Goal: Task Accomplishment & Management: Use online tool/utility

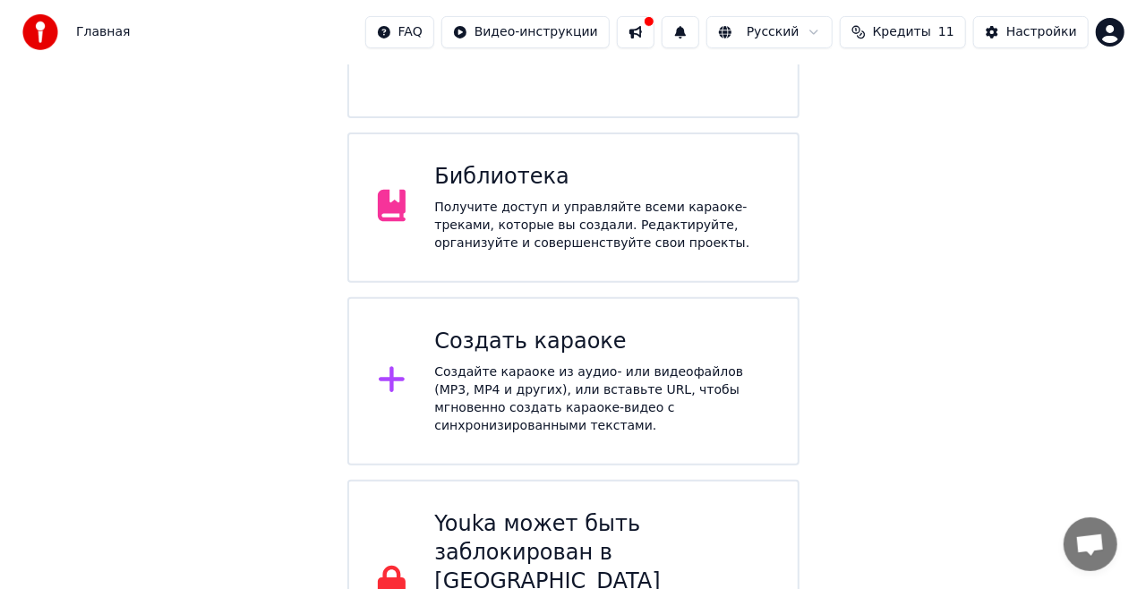
scroll to position [288, 0]
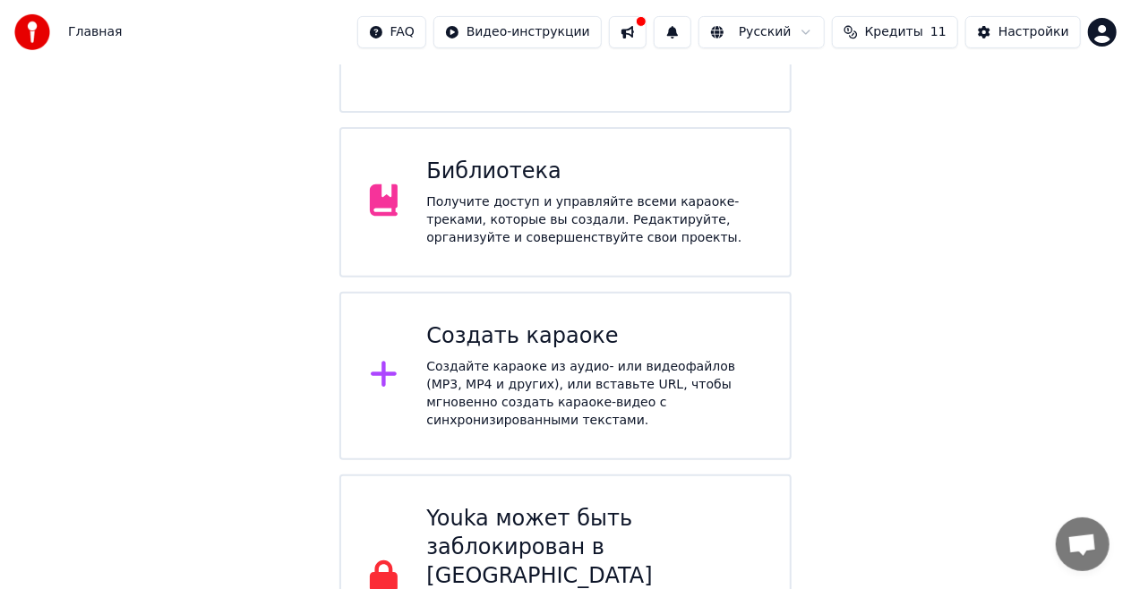
click at [578, 322] on div "Создать караоке" at bounding box center [593, 336] width 335 height 29
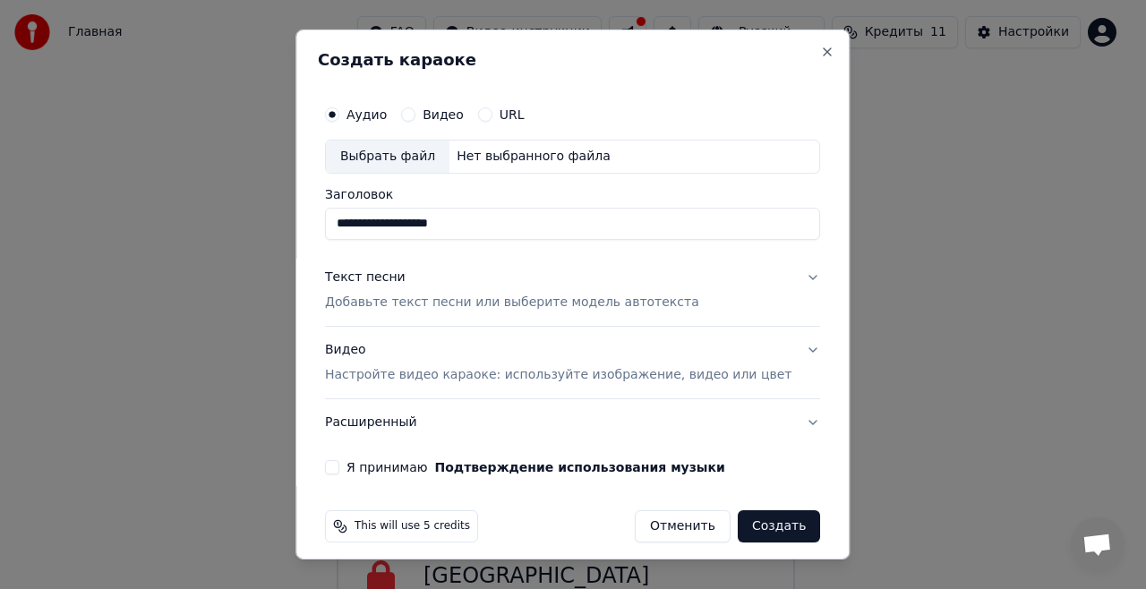
scroll to position [10, 0]
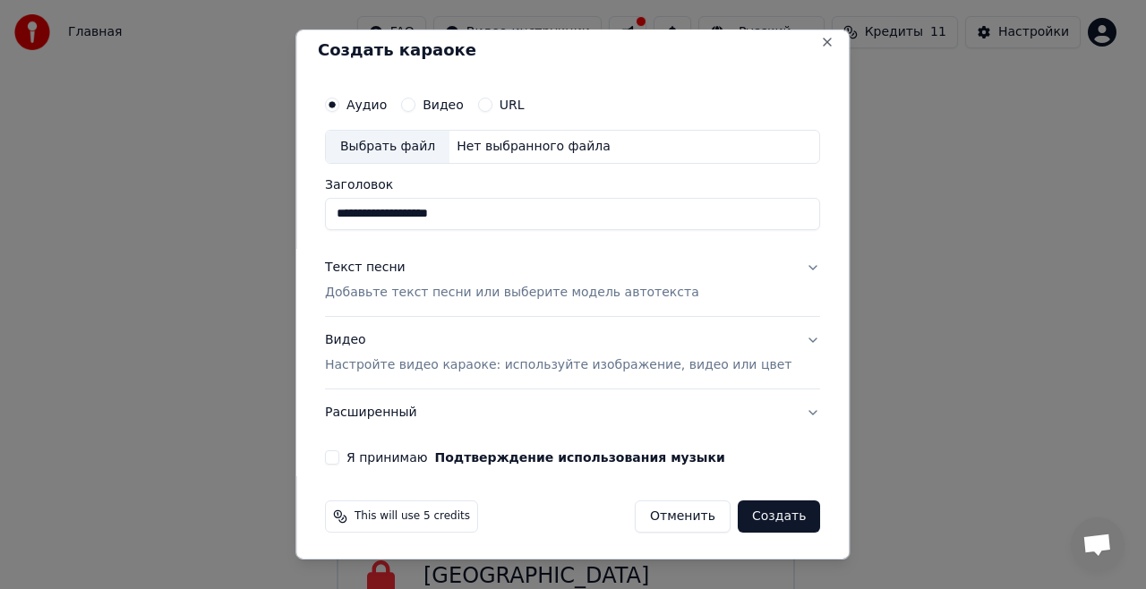
click at [423, 149] on div "Выбрать файл" at bounding box center [388, 147] width 124 height 32
type input "**********"
drag, startPoint x: 1066, startPoint y: 378, endPoint x: 450, endPoint y: 292, distance: 622.0
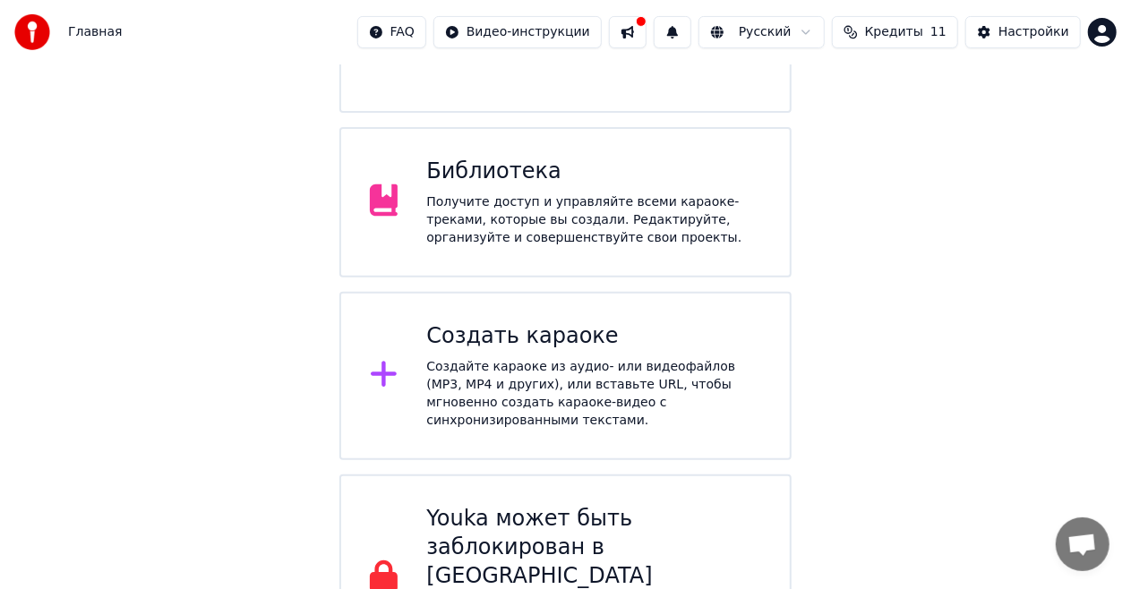
click at [509, 322] on div "Создать караоке" at bounding box center [593, 336] width 335 height 29
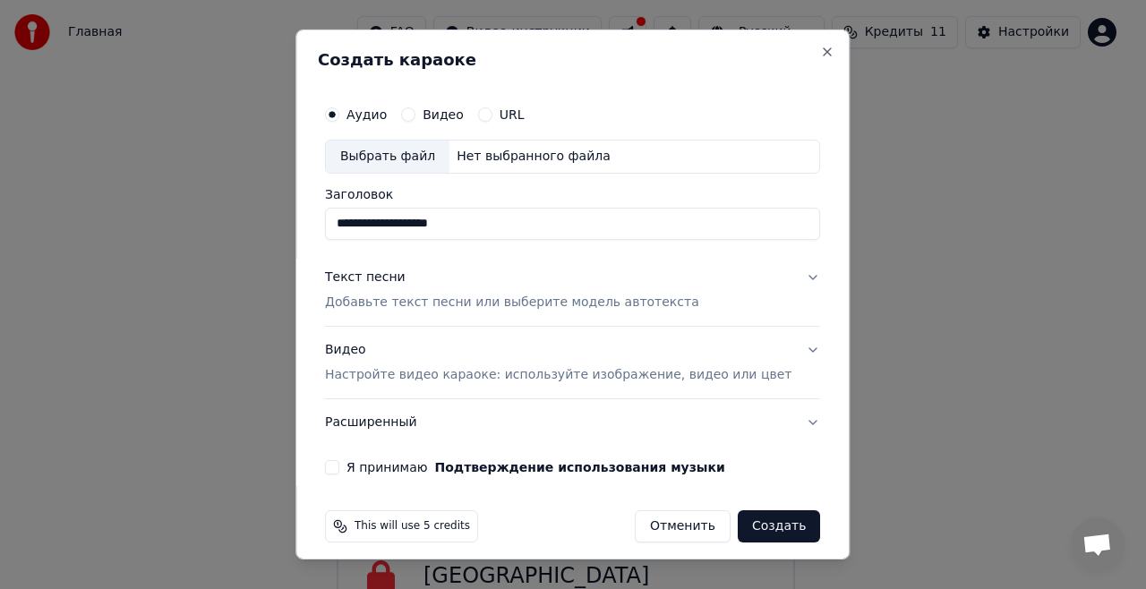
click at [402, 154] on div "Выбрать файл" at bounding box center [388, 157] width 124 height 32
type input "**********"
click at [449, 302] on p "Добавьте текст песни или выберите модель автотекста" at bounding box center [512, 303] width 374 height 18
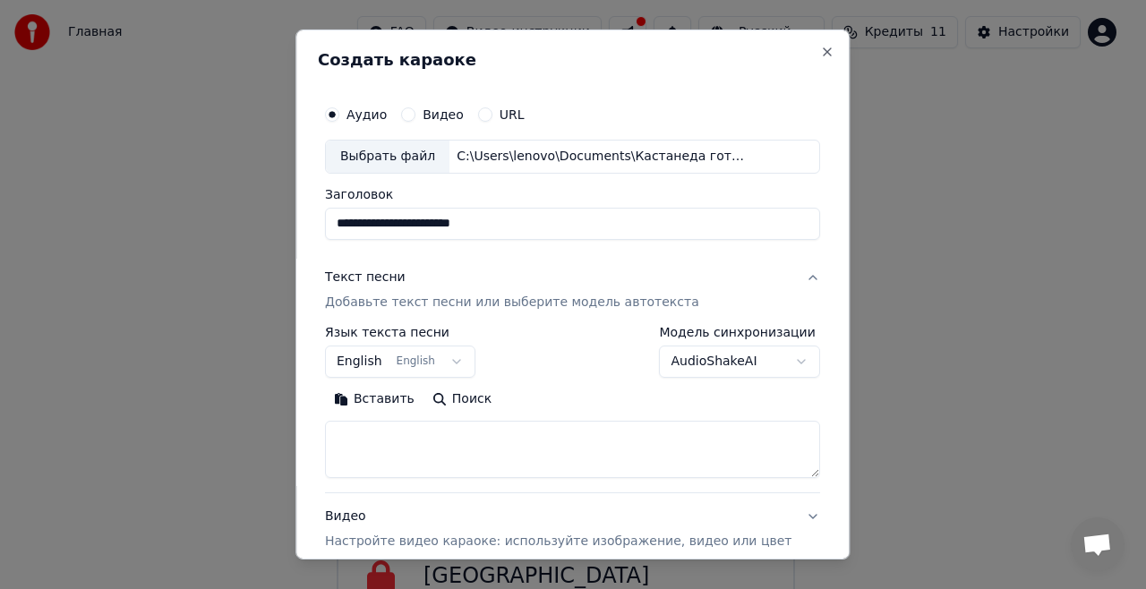
click at [384, 441] on textarea at bounding box center [572, 449] width 495 height 57
paste textarea "**********"
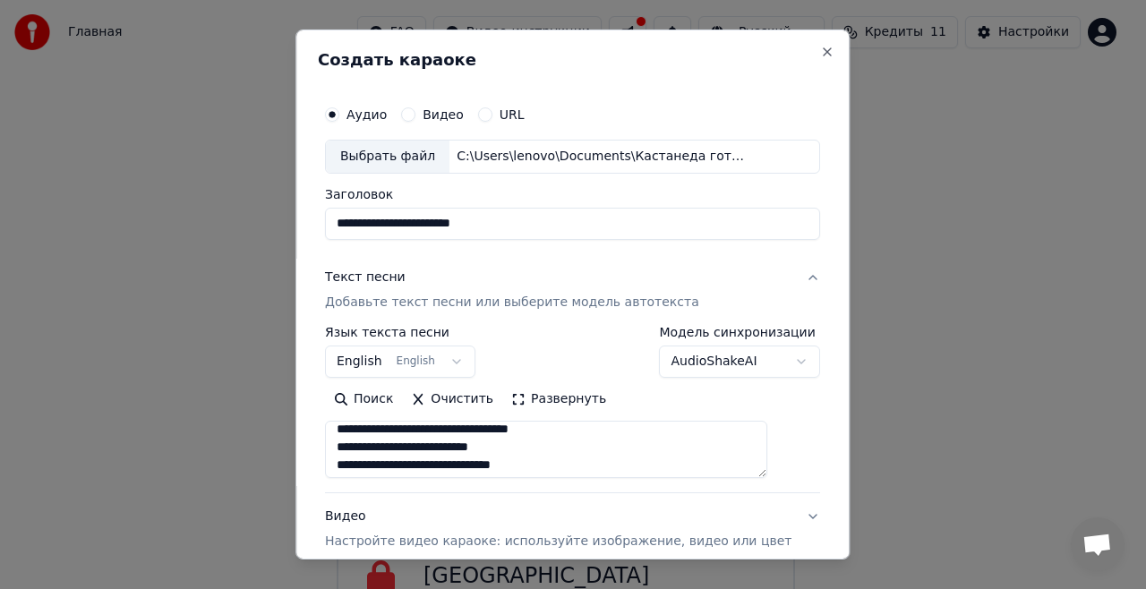
scroll to position [0, 0]
click at [450, 437] on textarea at bounding box center [546, 449] width 442 height 57
click at [441, 471] on textarea at bounding box center [546, 449] width 442 height 57
click at [438, 467] on textarea at bounding box center [546, 449] width 442 height 57
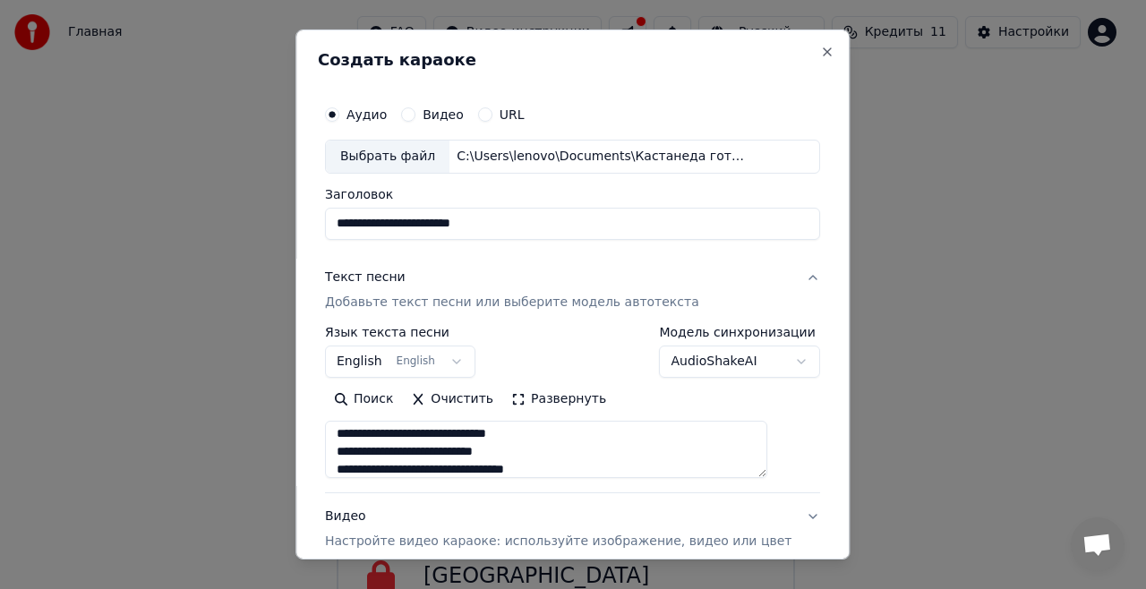
scroll to position [183, 0]
click at [458, 435] on textarea at bounding box center [546, 449] width 442 height 57
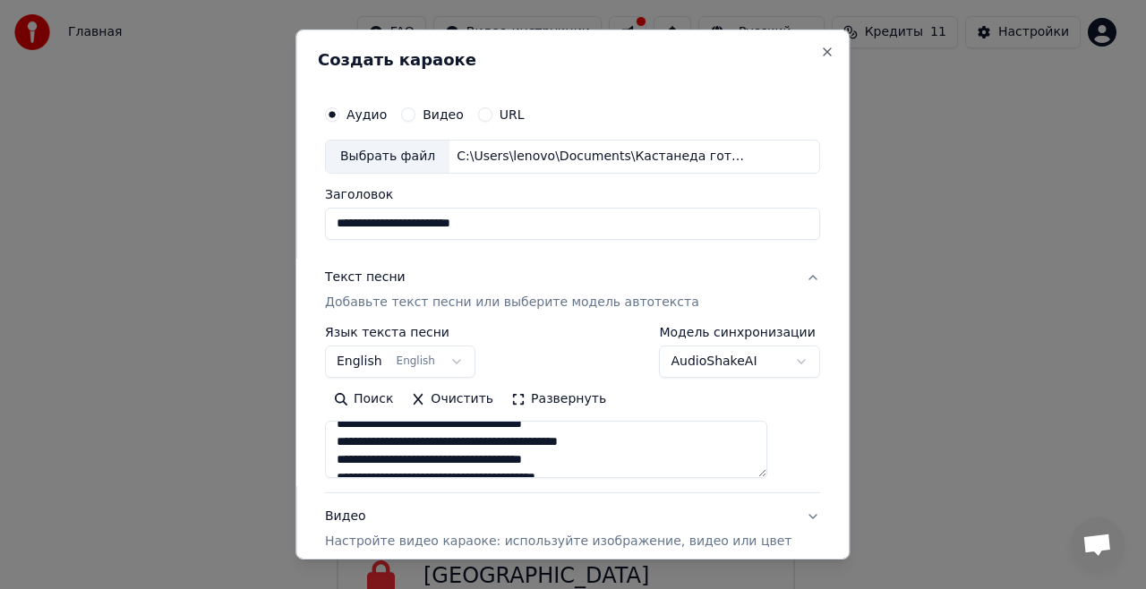
scroll to position [272, 0]
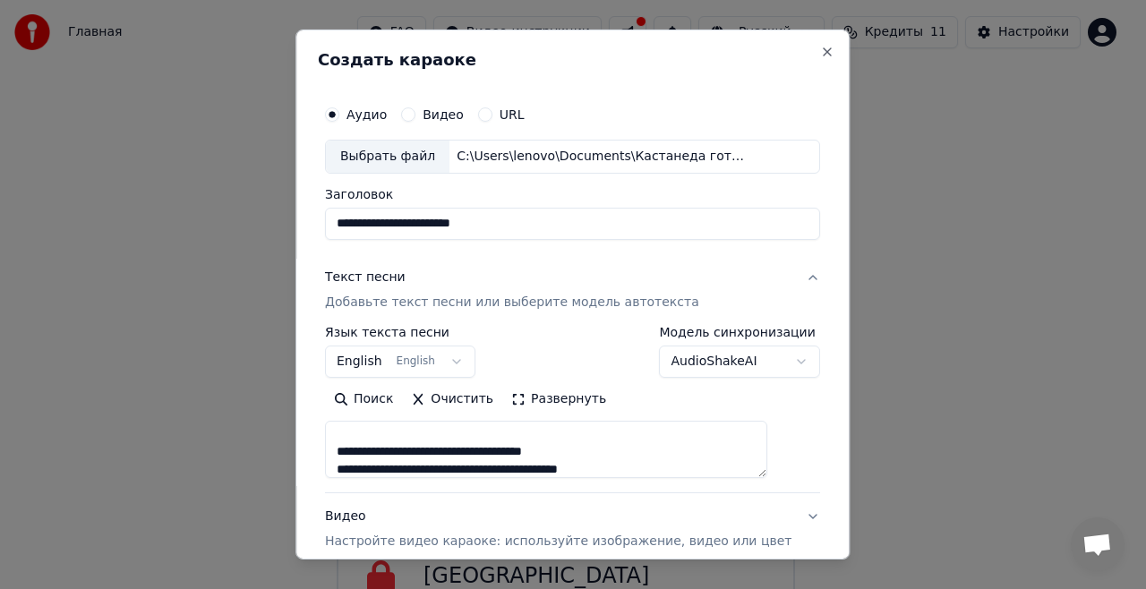
click at [478, 449] on textarea at bounding box center [546, 449] width 442 height 57
click at [489, 435] on textarea at bounding box center [546, 449] width 442 height 57
click at [475, 454] on textarea at bounding box center [546, 449] width 442 height 57
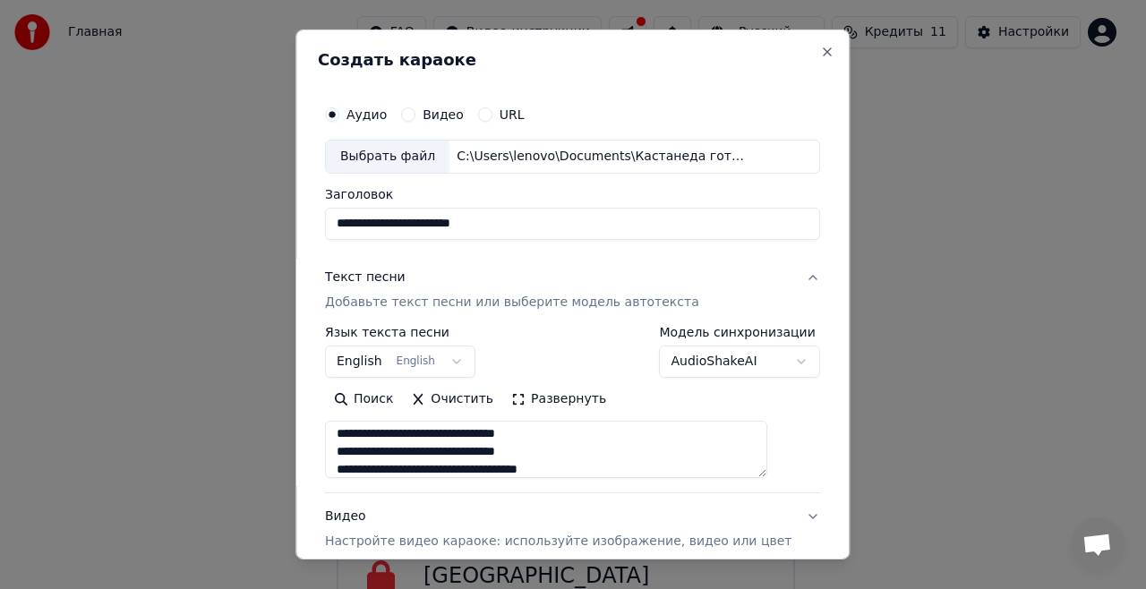
click at [426, 430] on textarea at bounding box center [546, 449] width 442 height 57
click at [423, 430] on textarea at bounding box center [546, 449] width 442 height 57
click at [421, 446] on textarea at bounding box center [546, 449] width 442 height 57
click at [421, 443] on textarea at bounding box center [546, 449] width 442 height 57
click at [421, 434] on textarea at bounding box center [546, 449] width 442 height 57
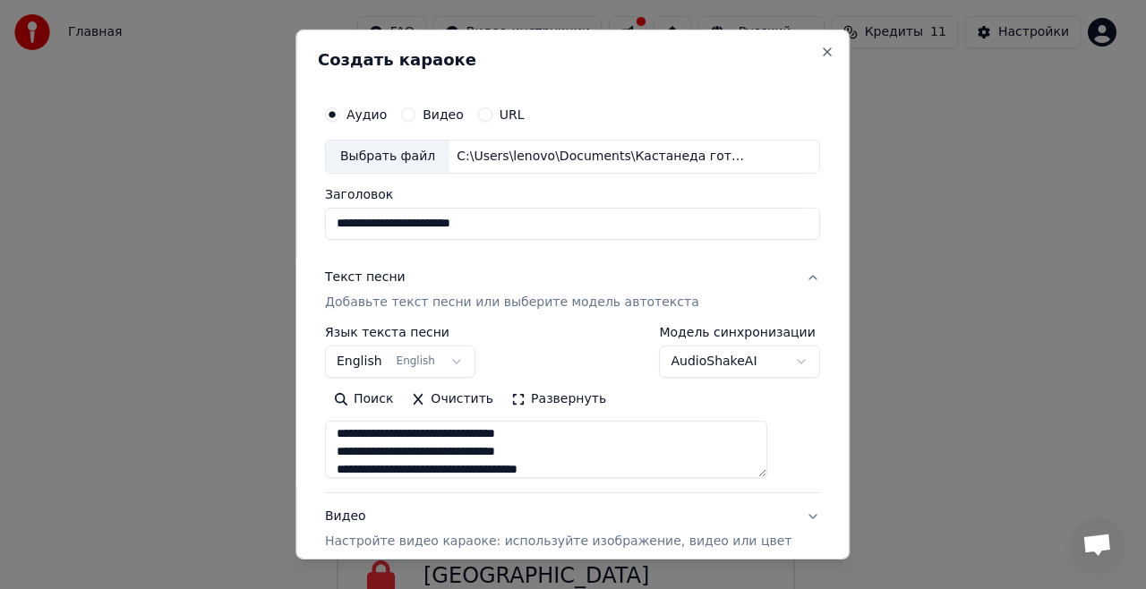
click at [421, 434] on textarea at bounding box center [546, 449] width 442 height 57
click at [492, 437] on textarea at bounding box center [546, 449] width 442 height 57
click at [500, 433] on textarea at bounding box center [546, 449] width 442 height 57
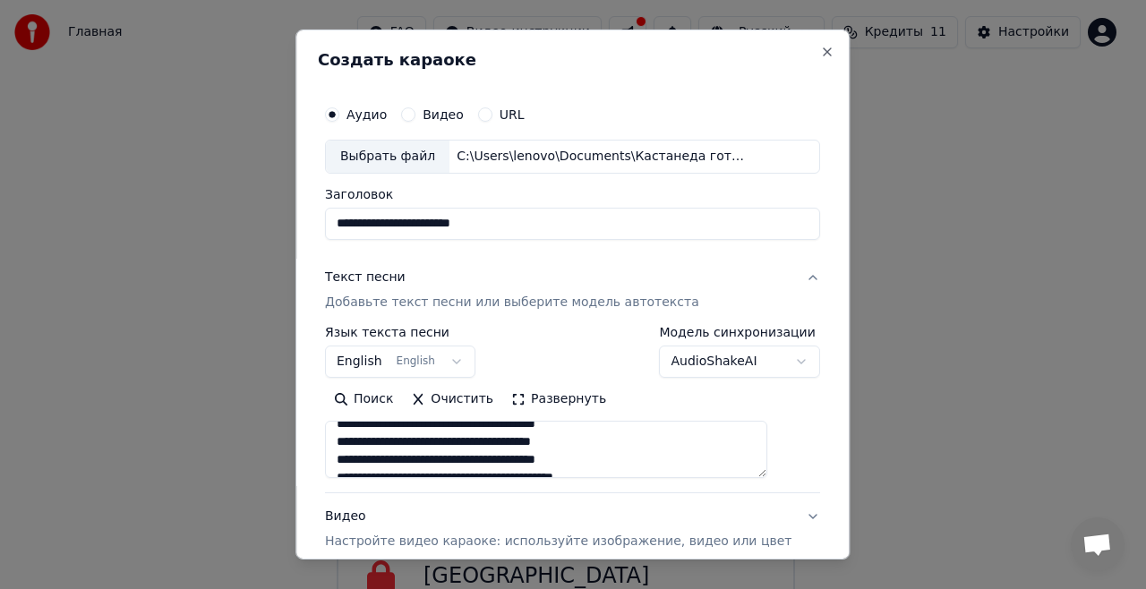
scroll to position [809, 0]
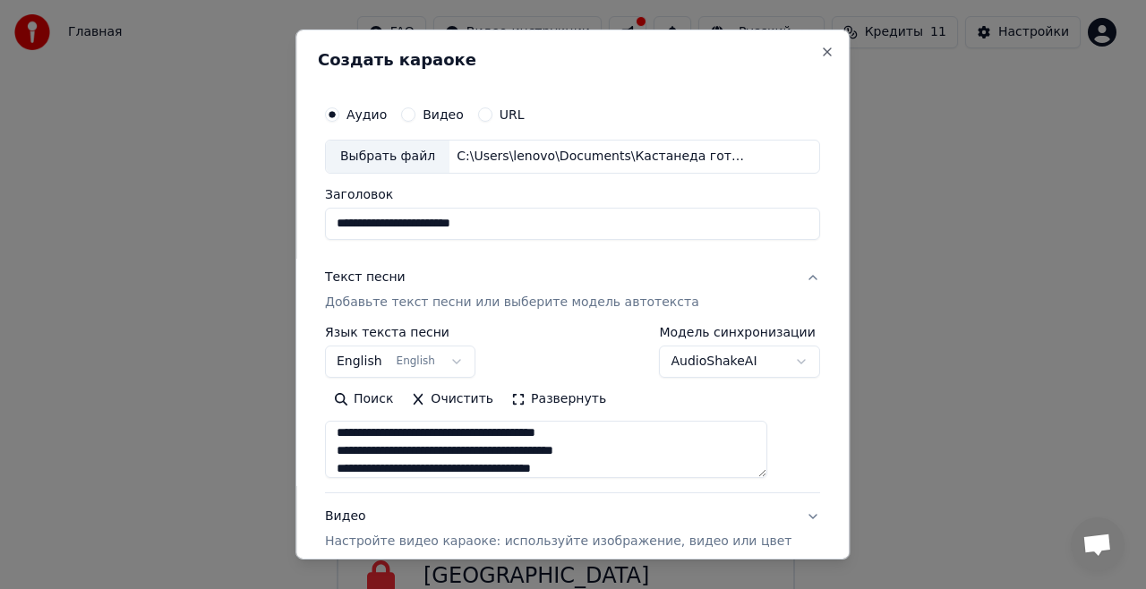
click at [475, 432] on textarea at bounding box center [546, 449] width 442 height 57
click at [485, 472] on textarea at bounding box center [546, 449] width 442 height 57
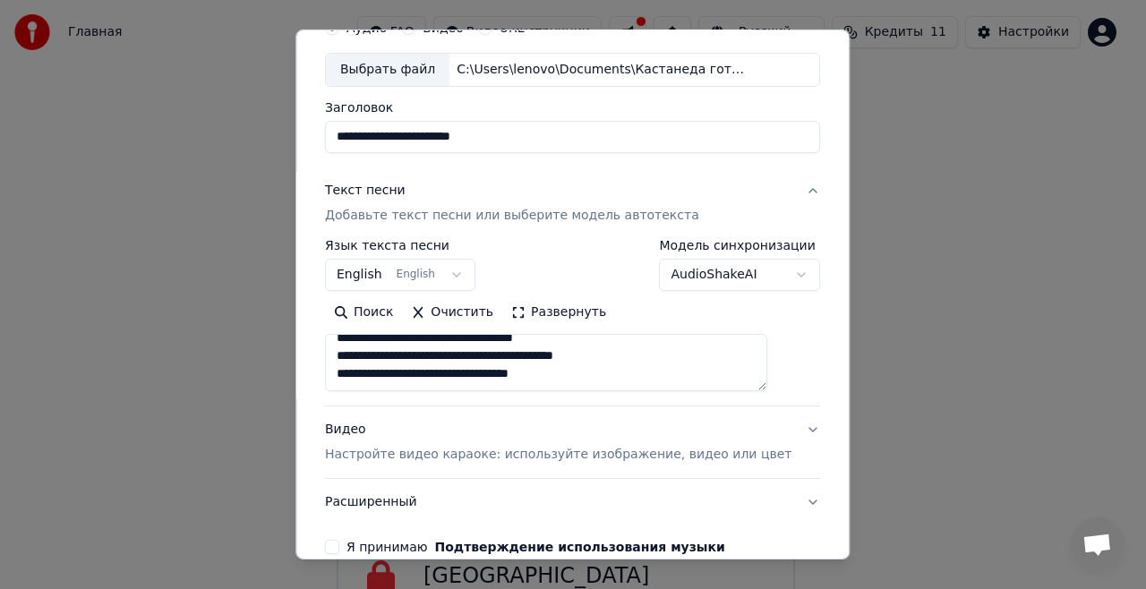
scroll to position [0, 0]
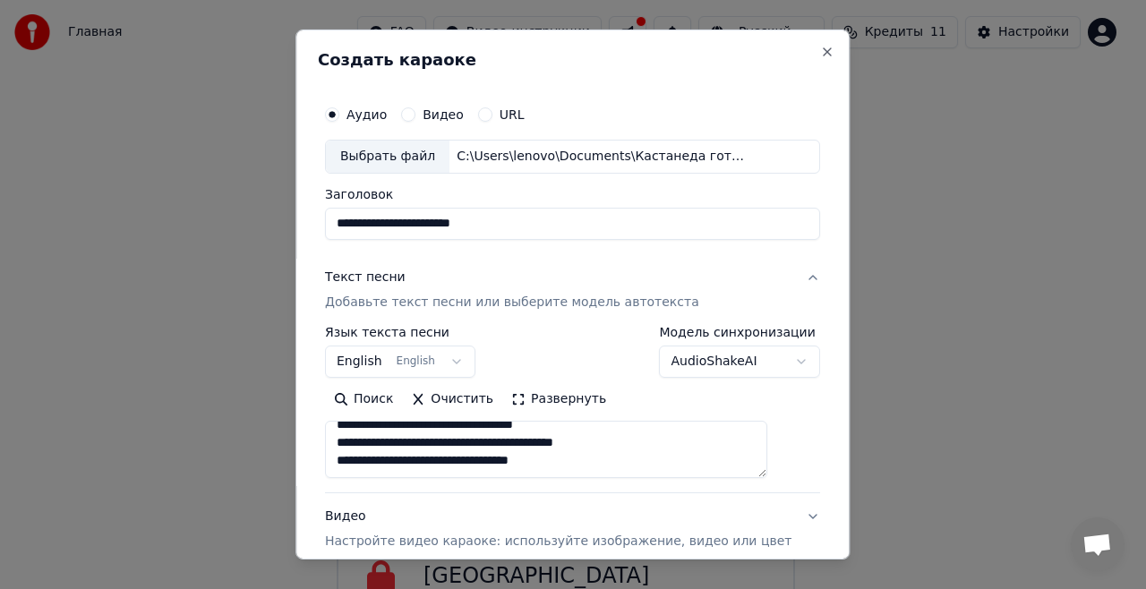
click at [584, 444] on textarea at bounding box center [546, 449] width 442 height 57
type textarea "**********"
click at [463, 362] on button "English English" at bounding box center [400, 362] width 150 height 32
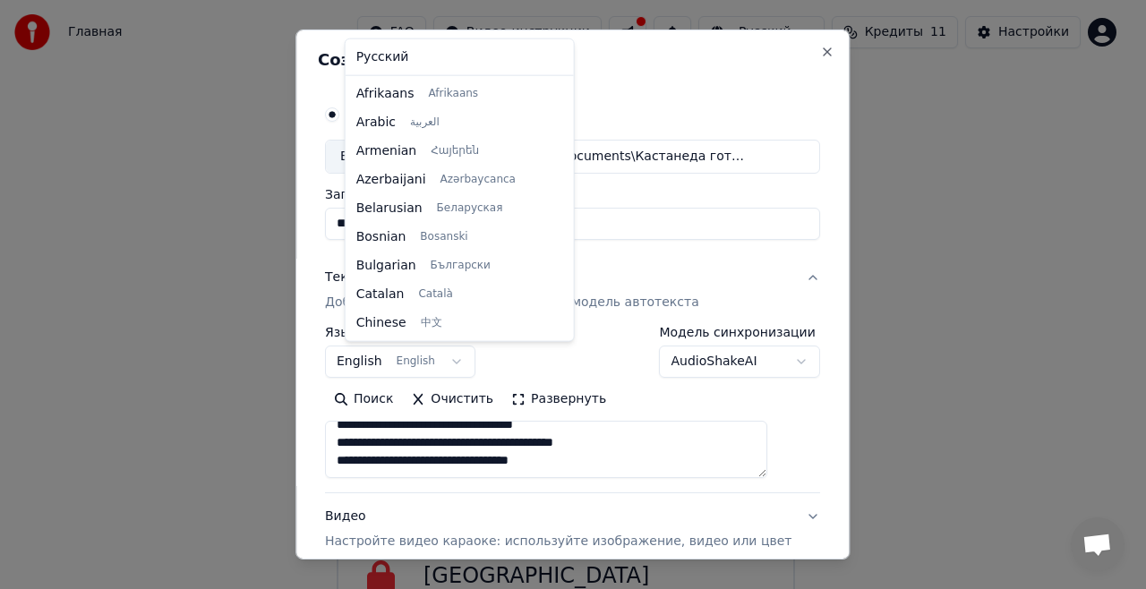
scroll to position [143, 0]
select select "**"
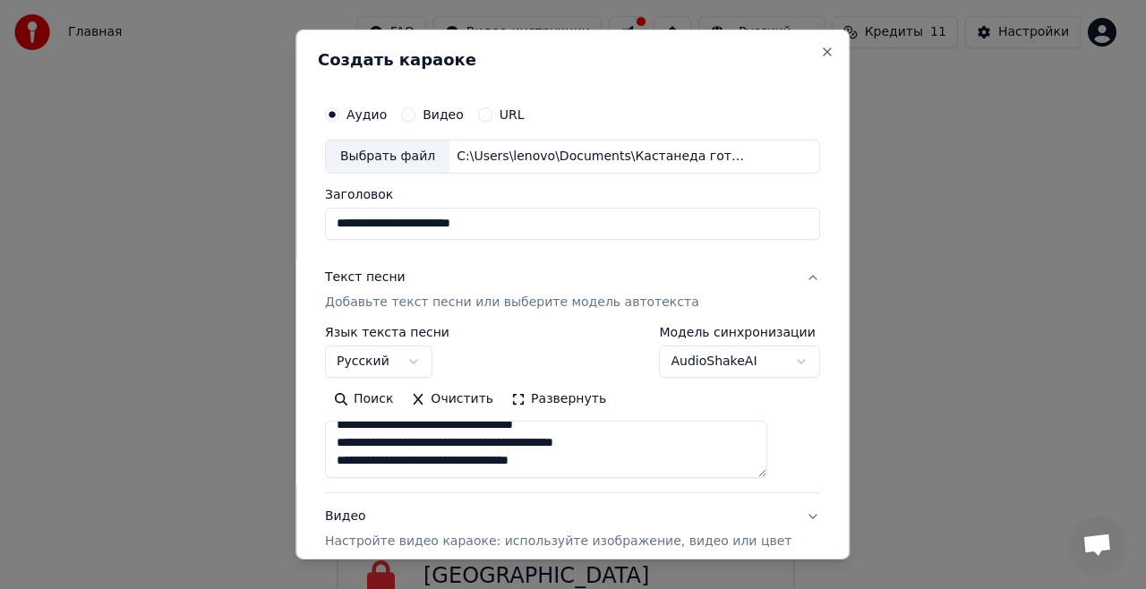
click at [374, 218] on input "**********" at bounding box center [572, 224] width 495 height 32
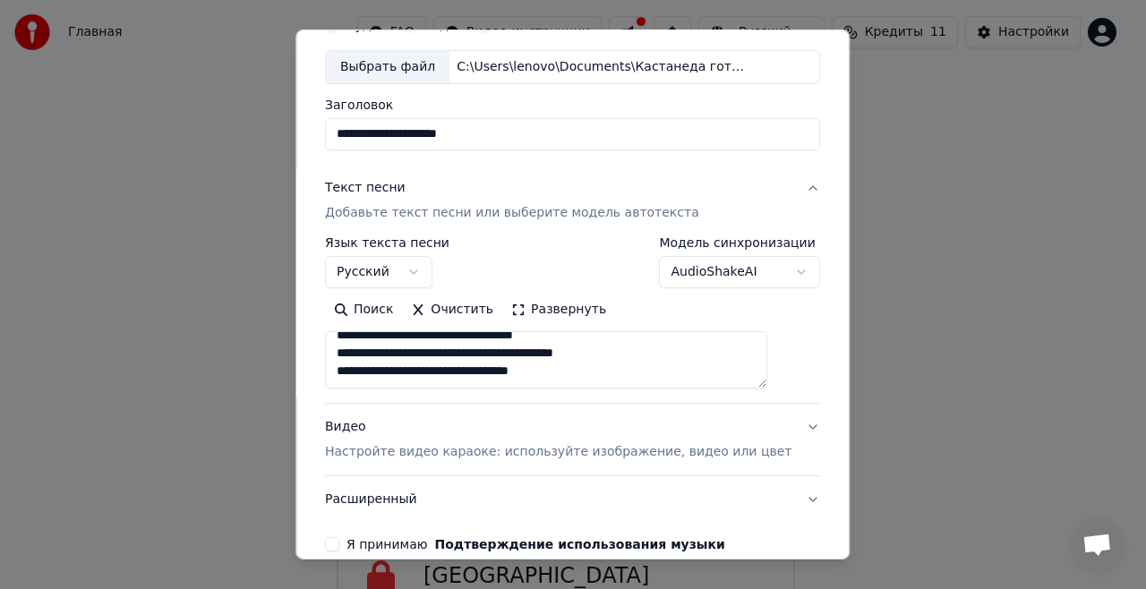
scroll to position [176, 0]
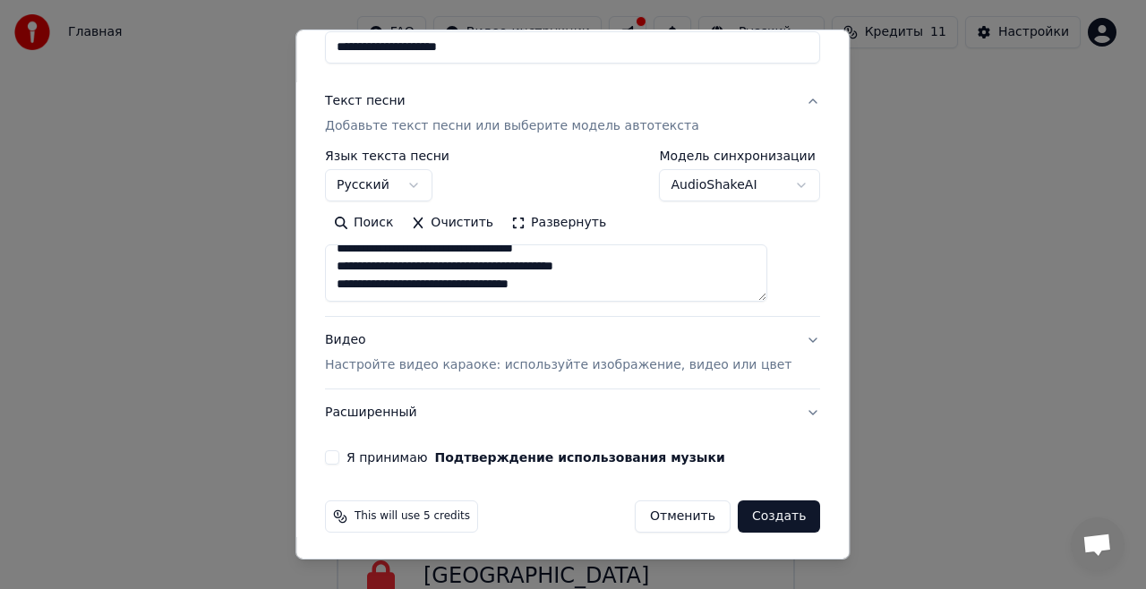
type input "**********"
click at [650, 364] on p "Настройте видео караоке: используйте изображение, видео или цвет" at bounding box center [558, 365] width 467 height 18
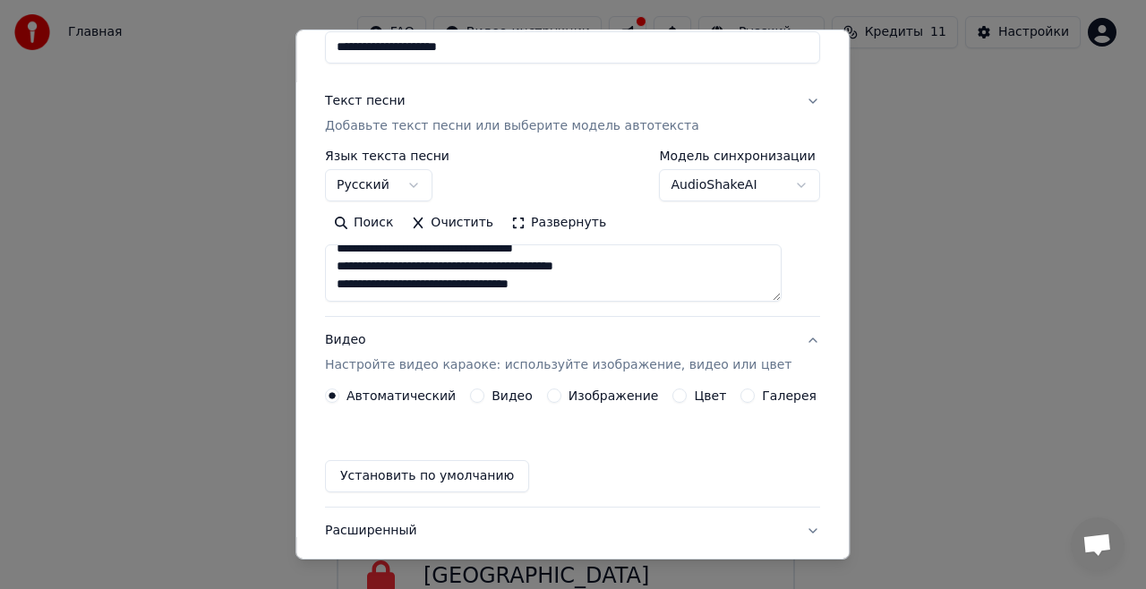
click at [435, 268] on textarea at bounding box center [553, 272] width 457 height 57
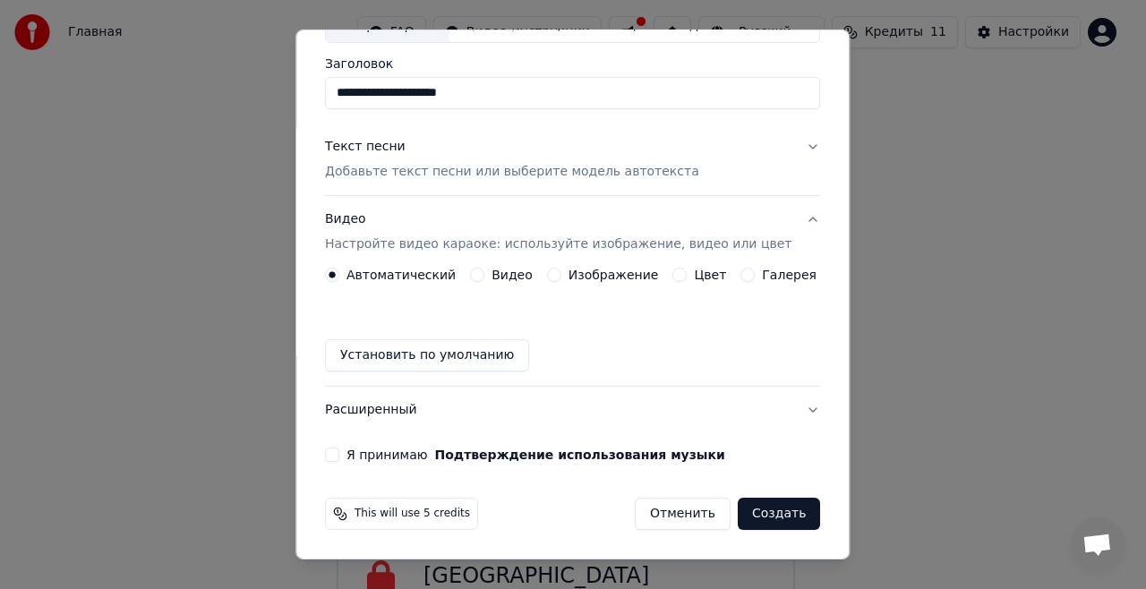
scroll to position [129, 0]
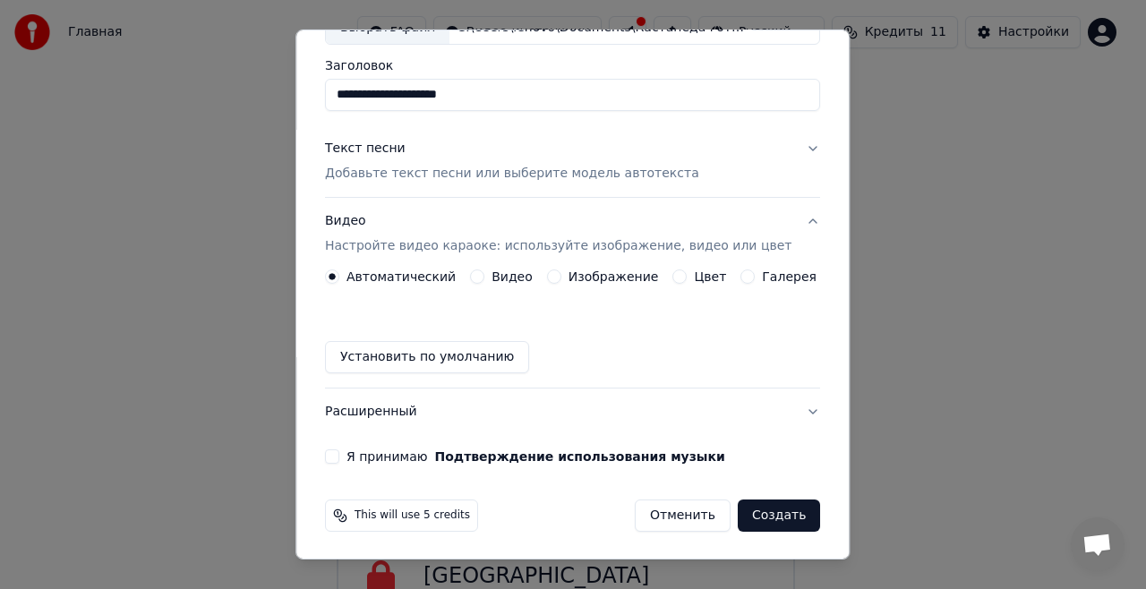
click at [614, 278] on label "Изображение" at bounding box center [614, 276] width 90 height 13
click at [561, 278] on button "Изображение" at bounding box center [554, 277] width 14 height 14
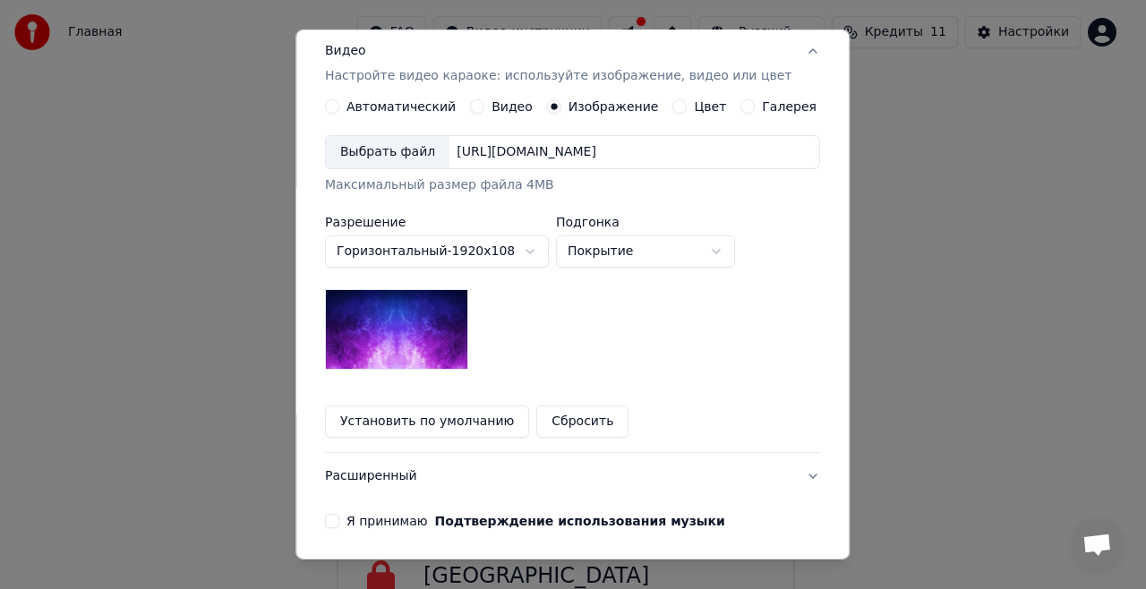
scroll to position [272, 0]
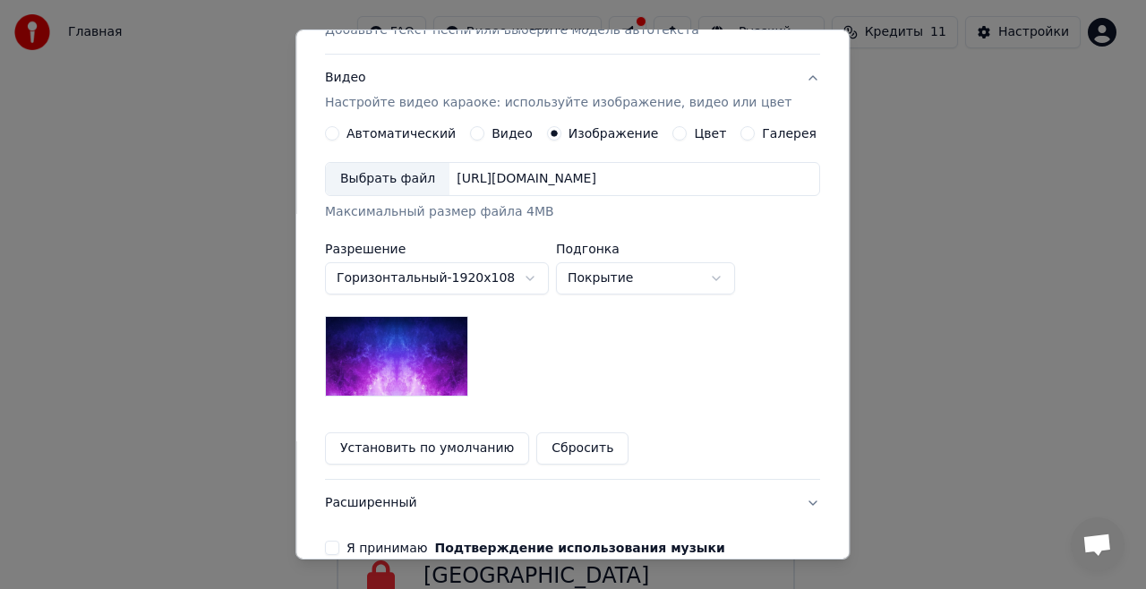
click at [404, 173] on div "Выбрать файл" at bounding box center [388, 179] width 124 height 32
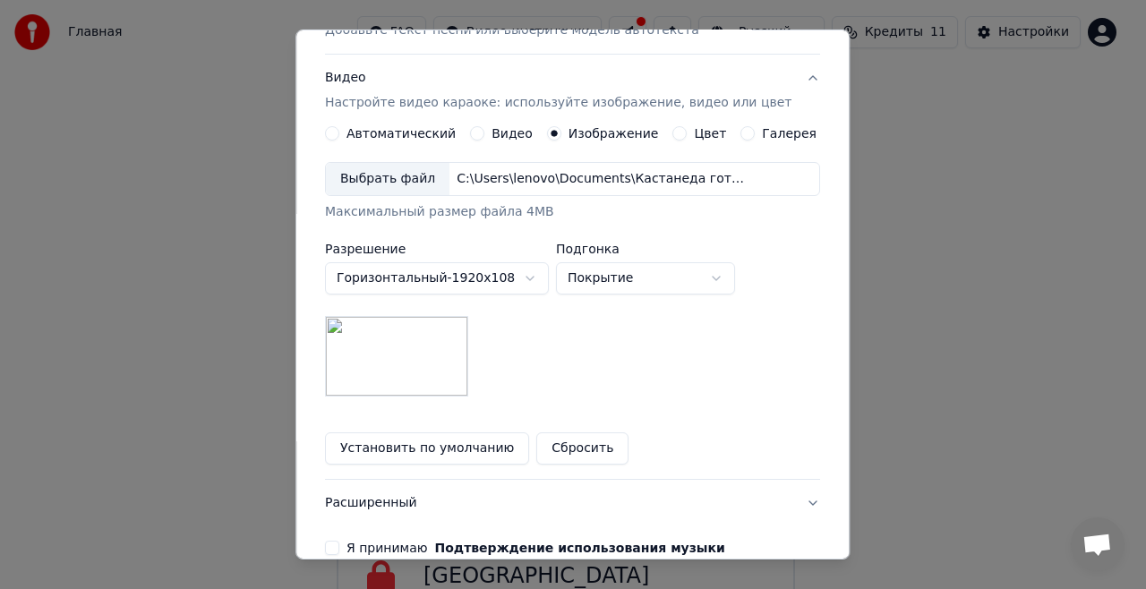
scroll to position [362, 0]
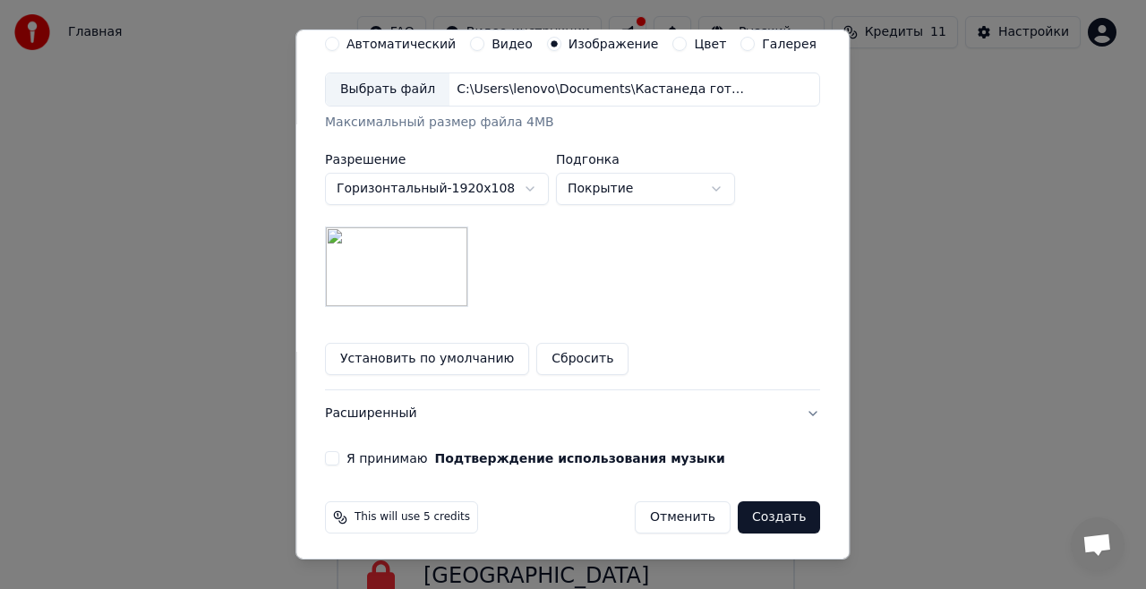
click at [339, 454] on button "Я принимаю Подтверждение использования музыки" at bounding box center [332, 458] width 14 height 14
click at [749, 514] on button "Создать" at bounding box center [779, 517] width 82 height 32
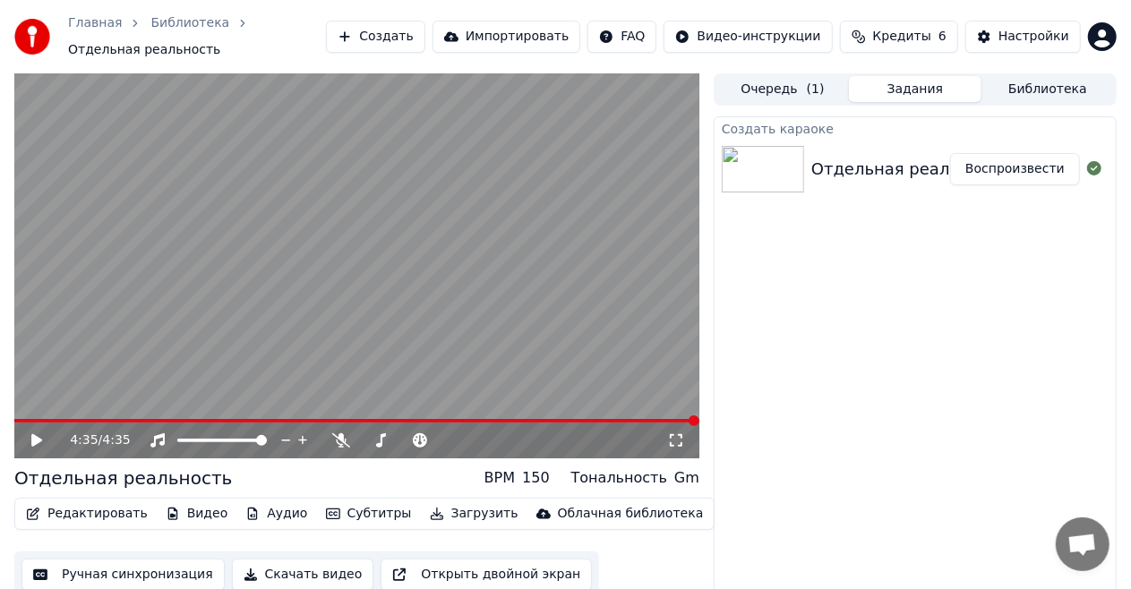
click at [1048, 76] on button "Библиотека" at bounding box center [1047, 89] width 133 height 26
